Goal: Information Seeking & Learning: Learn about a topic

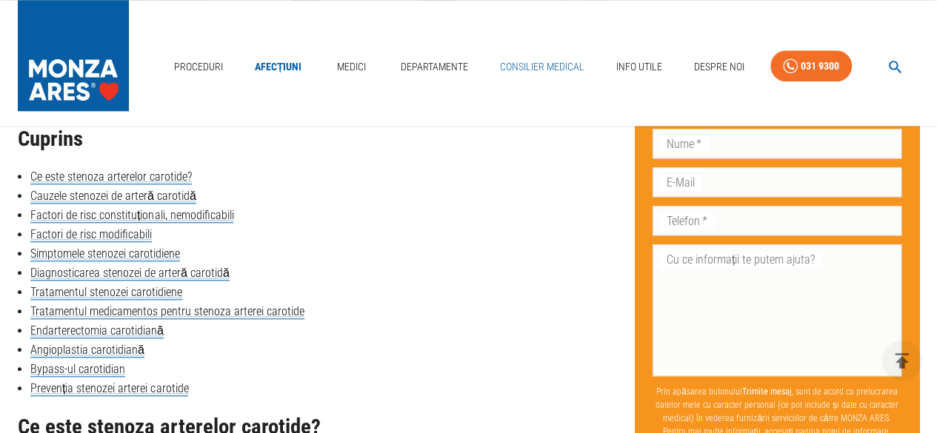
scroll to position [815, 0]
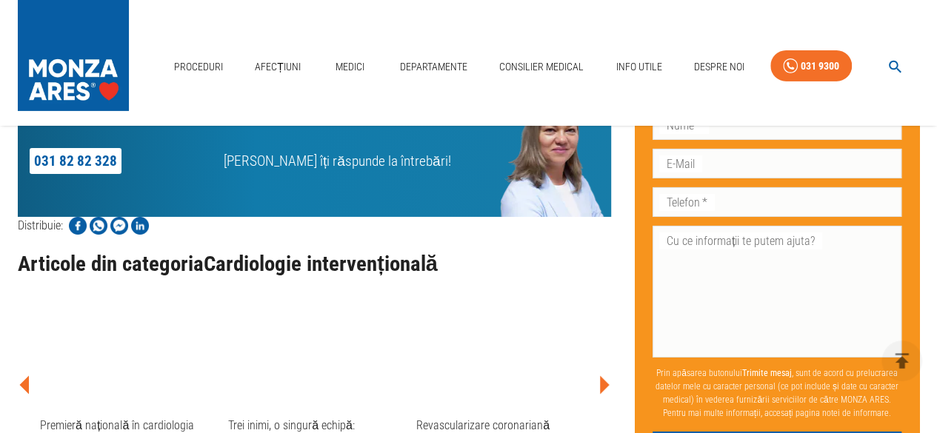
scroll to position [2247, 0]
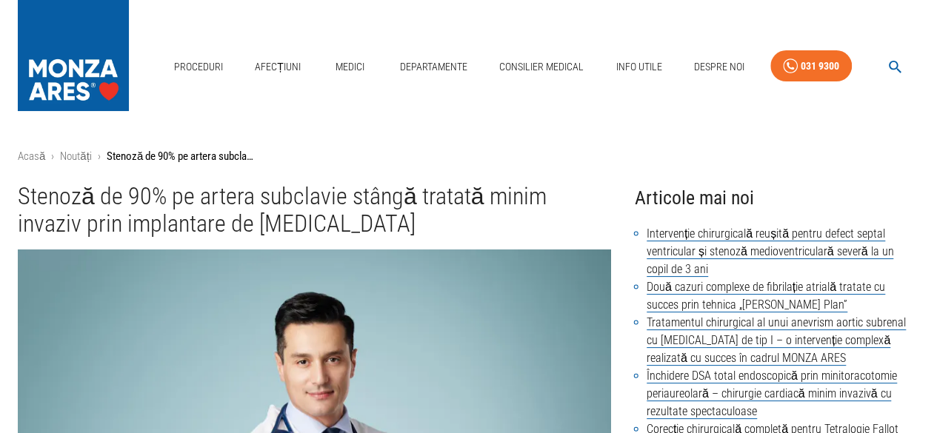
drag, startPoint x: 36, startPoint y: 196, endPoint x: 479, endPoint y: 225, distance: 444.1
click at [479, 225] on h1 "Stenoză de 90% pe artera subclavie stângă tratată minim invaziv prin implantare…" at bounding box center [315, 211] width 594 height 56
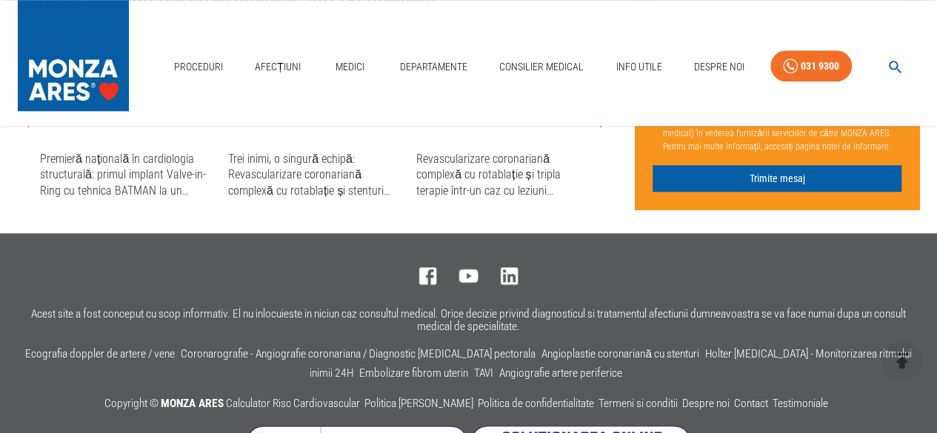
scroll to position [3530, 0]
